Goal: Complete application form

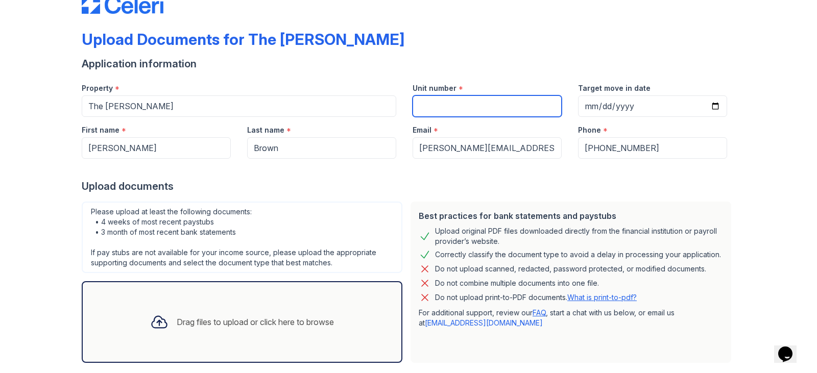
scroll to position [82, 0]
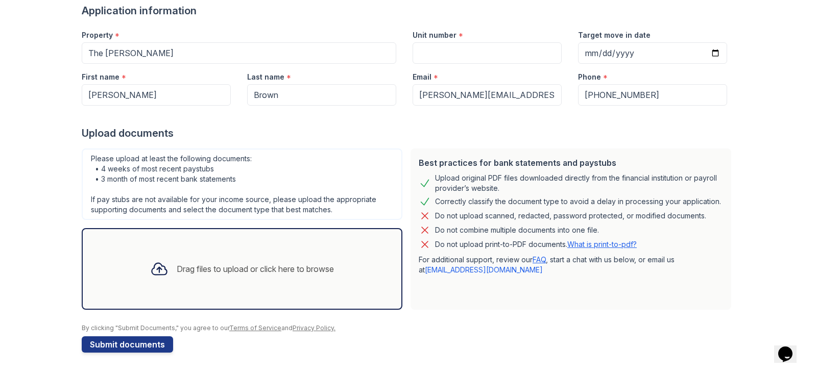
click at [250, 279] on div "Drag files to upload or click here to browse" at bounding box center [242, 269] width 200 height 35
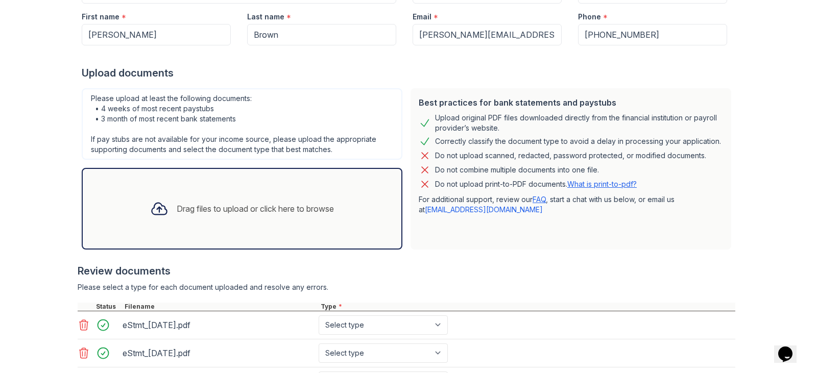
scroll to position [225, 0]
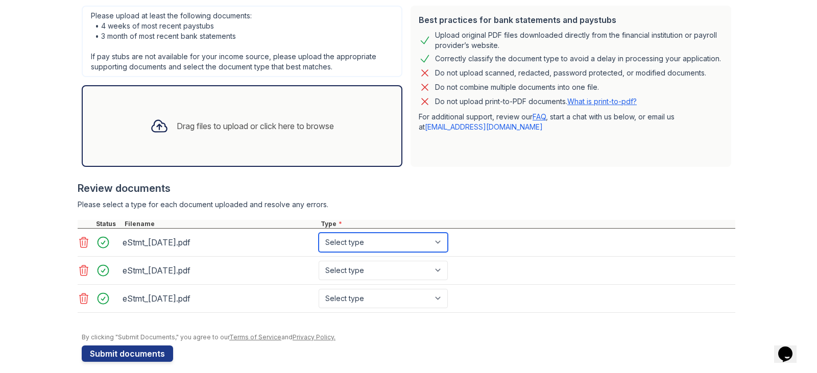
click at [423, 233] on select "Select type Paystub Bank Statement Offer Letter Tax Documents Benefit Award Let…" at bounding box center [383, 242] width 129 height 19
select select "bank_statement"
click at [319, 233] on select "Select type Paystub Bank Statement Offer Letter Tax Documents Benefit Award Let…" at bounding box center [383, 242] width 129 height 19
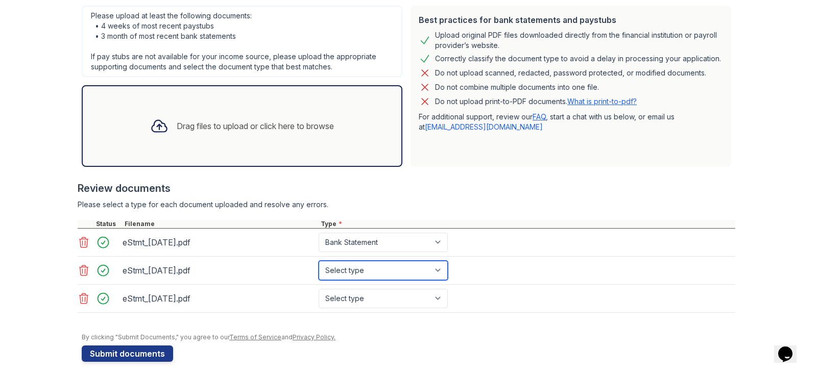
click at [403, 267] on select "Select type Paystub Bank Statement Offer Letter Tax Documents Benefit Award Let…" at bounding box center [383, 270] width 129 height 19
select select "bank_statement"
click at [319, 261] on select "Select type Paystub Bank Statement Offer Letter Tax Documents Benefit Award Let…" at bounding box center [383, 270] width 129 height 19
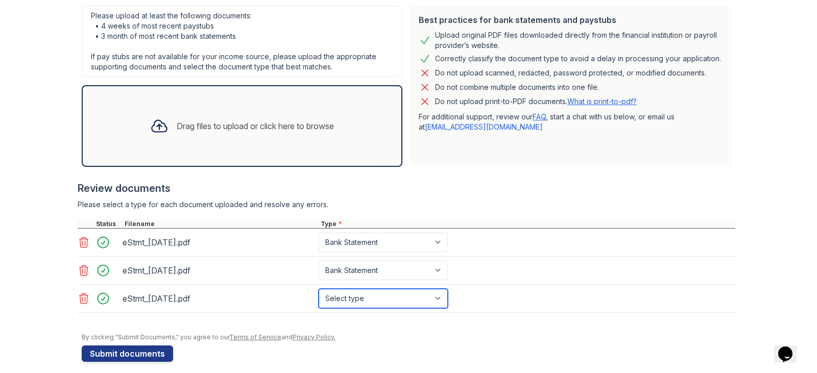
click at [376, 294] on select "Select type Paystub Bank Statement Offer Letter Tax Documents Benefit Award Let…" at bounding box center [383, 298] width 129 height 19
select select "bank_statement"
click at [319, 289] on select "Select type Paystub Bank Statement Offer Letter Tax Documents Benefit Award Let…" at bounding box center [383, 298] width 129 height 19
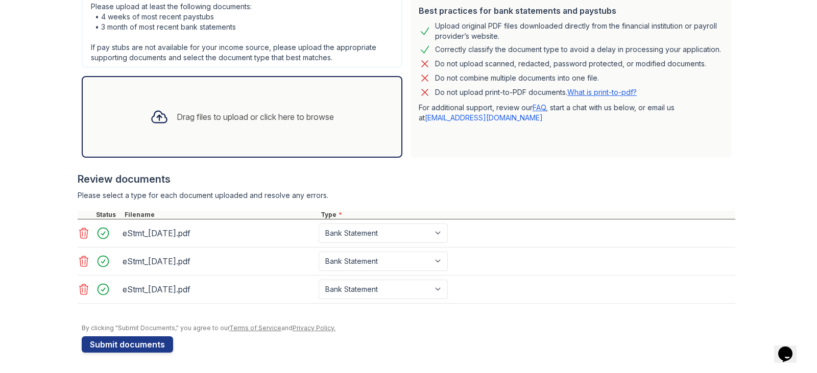
click at [198, 129] on div "Drag files to upload or click here to browse" at bounding box center [242, 117] width 200 height 35
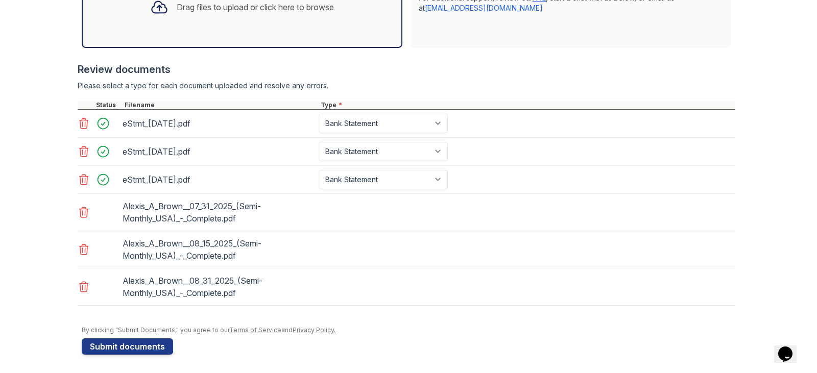
scroll to position [346, 0]
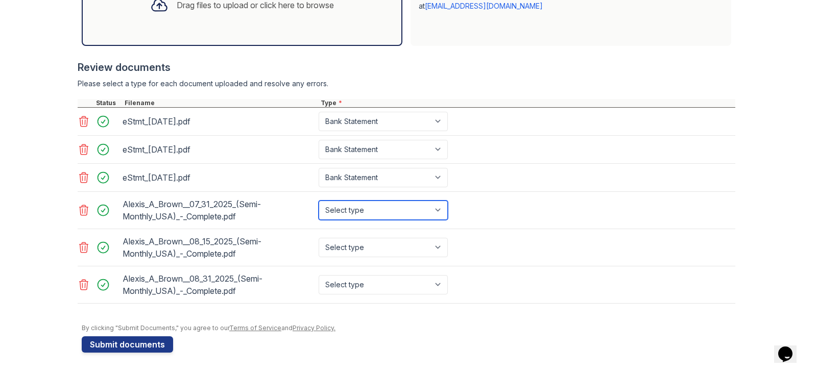
click at [398, 213] on select "Select type Paystub Bank Statement Offer Letter Tax Documents Benefit Award Let…" at bounding box center [383, 210] width 129 height 19
select select "paystub"
click at [319, 201] on select "Select type Paystub Bank Statement Offer Letter Tax Documents Benefit Award Let…" at bounding box center [383, 210] width 129 height 19
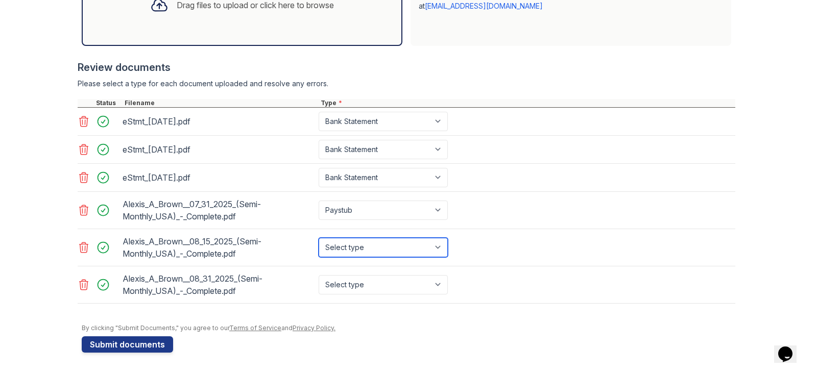
click at [368, 249] on select "Select type Paystub Bank Statement Offer Letter Tax Documents Benefit Award Let…" at bounding box center [383, 247] width 129 height 19
select select "paystub"
click at [319, 238] on select "Select type Paystub Bank Statement Offer Letter Tax Documents Benefit Award Let…" at bounding box center [383, 247] width 129 height 19
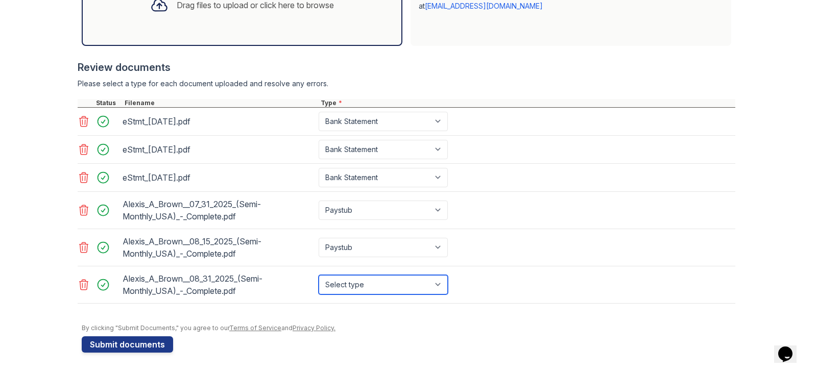
click at [353, 284] on select "Select type Paystub Bank Statement Offer Letter Tax Documents Benefit Award Let…" at bounding box center [383, 284] width 129 height 19
select select "paystub"
click at [319, 275] on select "Select type Paystub Bank Statement Offer Letter Tax Documents Benefit Award Let…" at bounding box center [383, 284] width 129 height 19
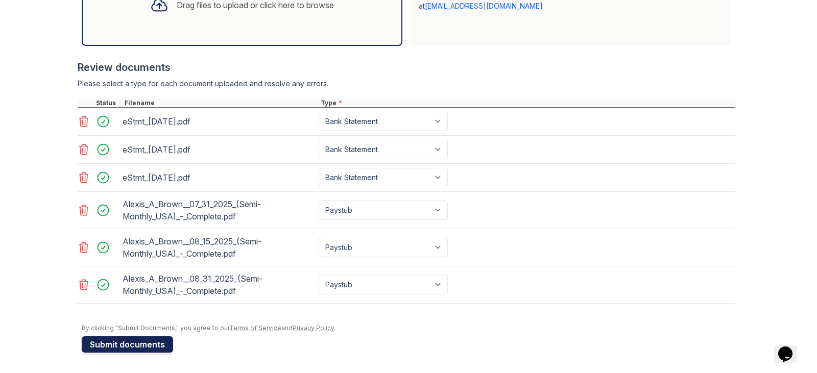
click at [150, 345] on button "Submit documents" at bounding box center [127, 344] width 91 height 16
